Goal: Task Accomplishment & Management: Use online tool/utility

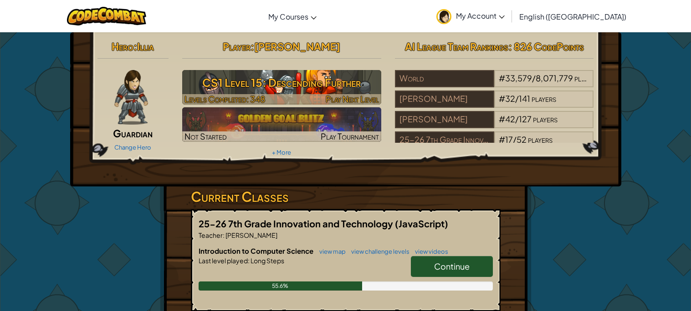
click at [277, 83] on h3 "CS1 Level 15: Descending Further" at bounding box center [281, 82] width 199 height 20
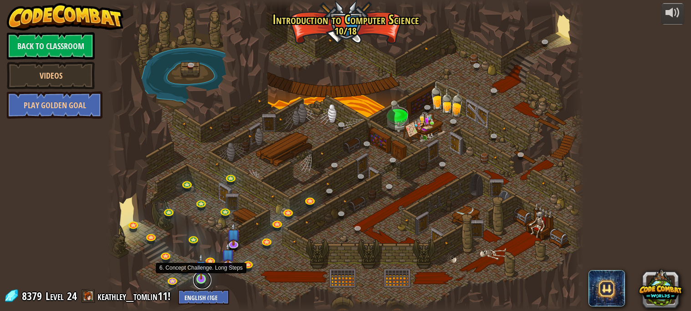
click at [199, 284] on link at bounding box center [202, 280] width 18 height 18
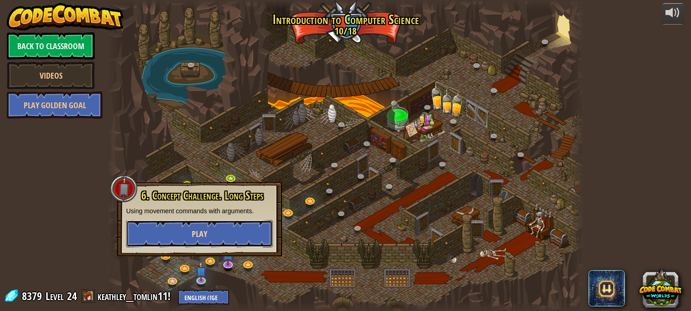
click at [232, 241] on button "Play" at bounding box center [199, 233] width 147 height 27
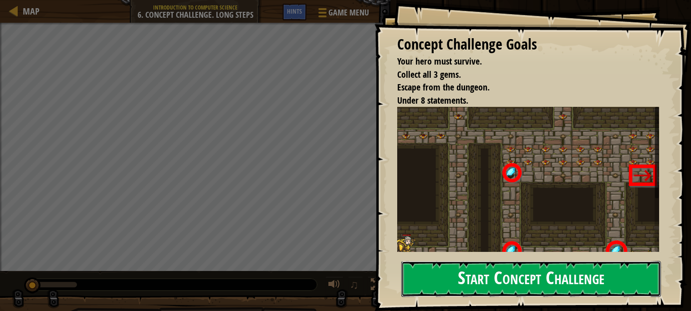
click at [542, 275] on button "Start Concept Challenge" at bounding box center [531, 279] width 260 height 36
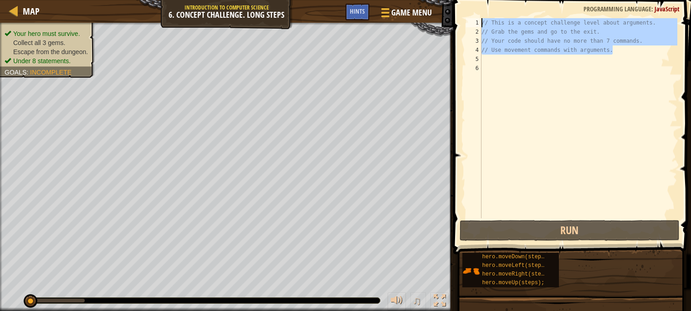
click at [390, 27] on div "Map Introduction to Computer Science 6. Concept Challenge. Long Steps Game Menu…" at bounding box center [345, 155] width 691 height 311
type textarea "// Grab the gems and go to the exit. // Your code should have no more than 7 co…"
click at [652, 58] on div "// This is a concept challenge level about arguments. // Grab the gems and go t…" at bounding box center [578, 127] width 198 height 219
drag, startPoint x: 619, startPoint y: 56, endPoint x: 436, endPoint y: 20, distance: 186.5
click at [436, 20] on div "Map Introduction to Computer Science 6. Concept Challenge. Long Steps Game Menu…" at bounding box center [345, 155] width 691 height 311
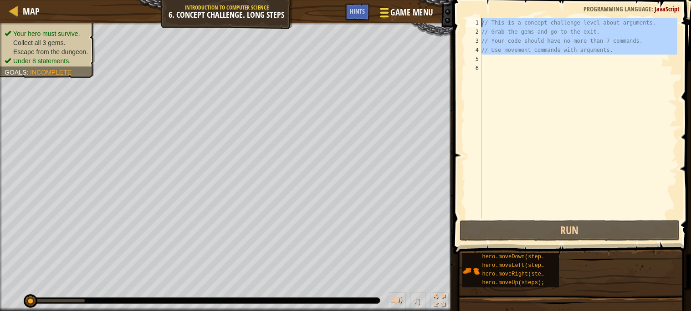
type textarea "// This is a concept challenge level about arguments. // Grab the gems and go t…"
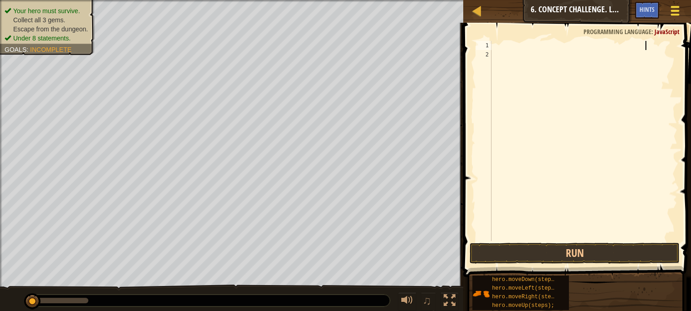
scroll to position [4, 12]
type textarea "y"
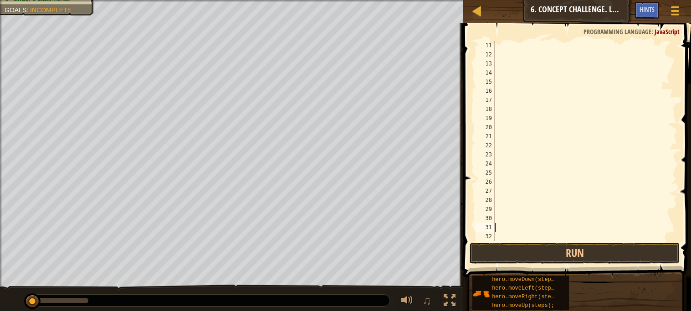
scroll to position [91, 0]
click at [497, 236] on div at bounding box center [585, 150] width 184 height 219
type textarea "t"
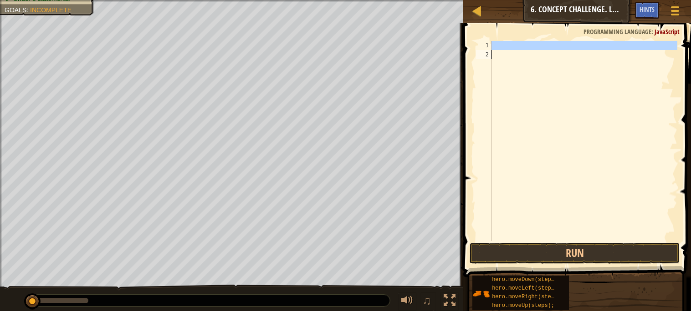
drag, startPoint x: 487, startPoint y: 45, endPoint x: 495, endPoint y: 75, distance: 31.6
click at [495, 75] on div "1 2 ההההההההההההההההההההההההההההההההההההההההההההההההההההההההההההההההההההההההההה…" at bounding box center [575, 141] width 203 height 200
click at [587, 56] on div at bounding box center [583, 150] width 188 height 219
drag, startPoint x: 675, startPoint y: 49, endPoint x: 499, endPoint y: 89, distance: 180.2
click at [499, 89] on div at bounding box center [583, 150] width 188 height 219
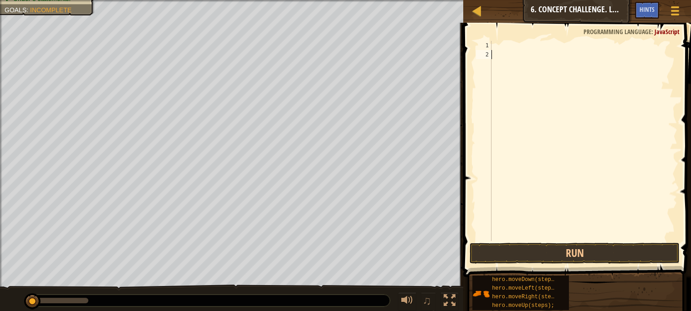
drag, startPoint x: 481, startPoint y: 56, endPoint x: 564, endPoint y: 79, distance: 85.9
click at [564, 79] on div "1 2 ההההההההההההההההההההההההההההההההההההההההההההההההההההההההההההההההההההההההההה…" at bounding box center [575, 141] width 203 height 200
